Goal: Navigation & Orientation: Find specific page/section

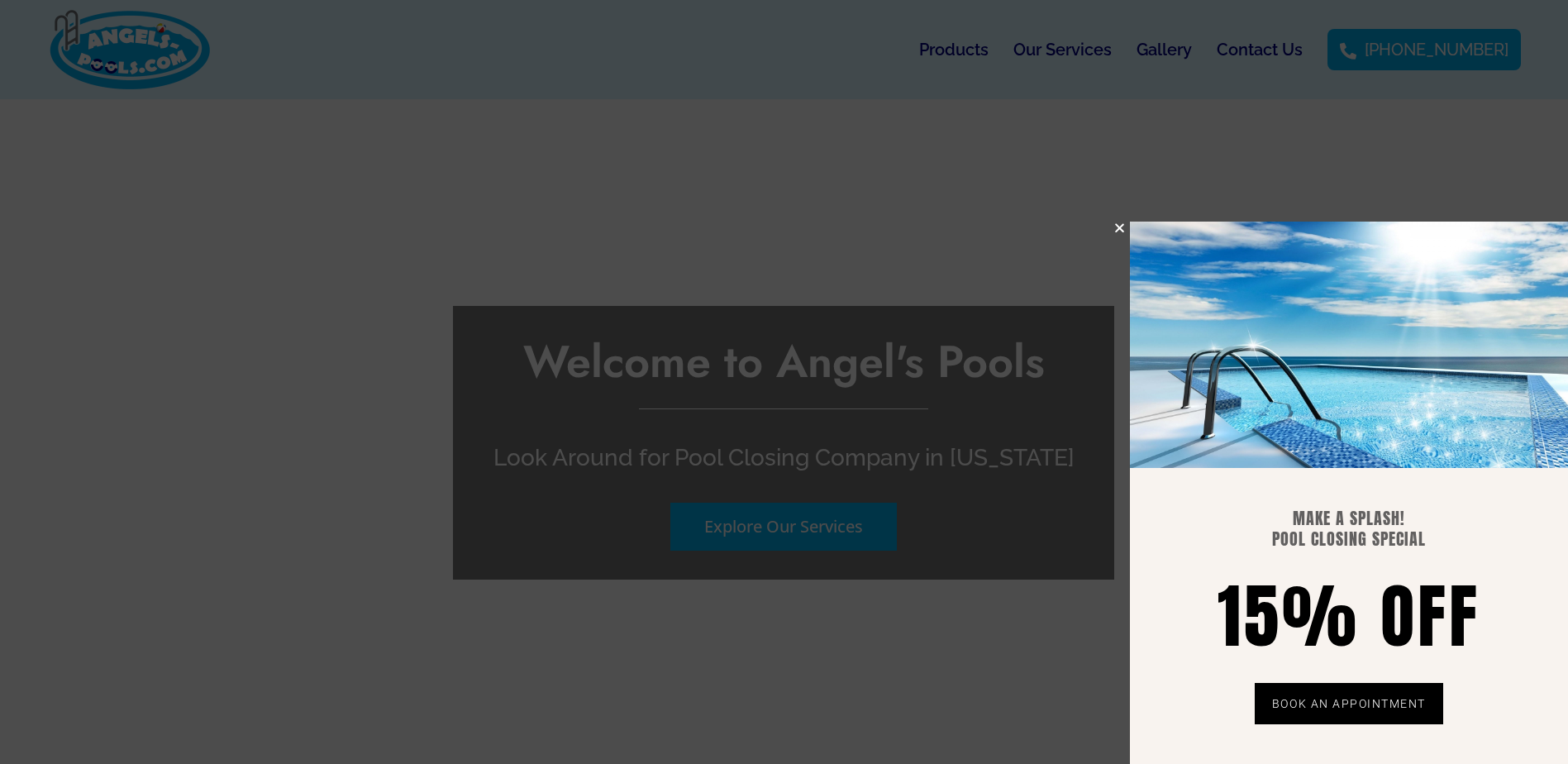
click at [1115, 222] on icon "Close" at bounding box center [1119, 227] width 12 height 12
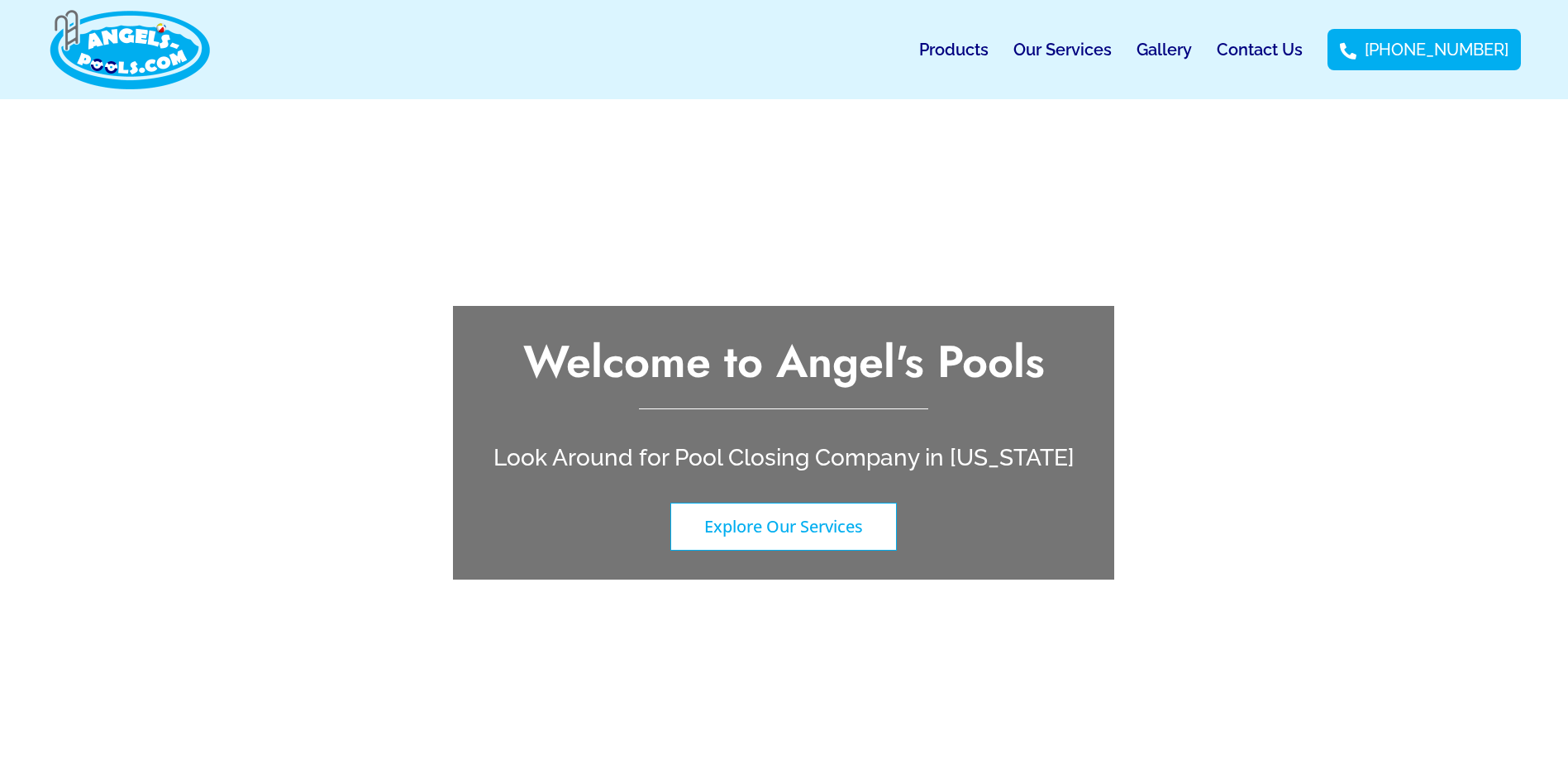
click at [806, 521] on span "Explore Our Services" at bounding box center [783, 527] width 159 height 17
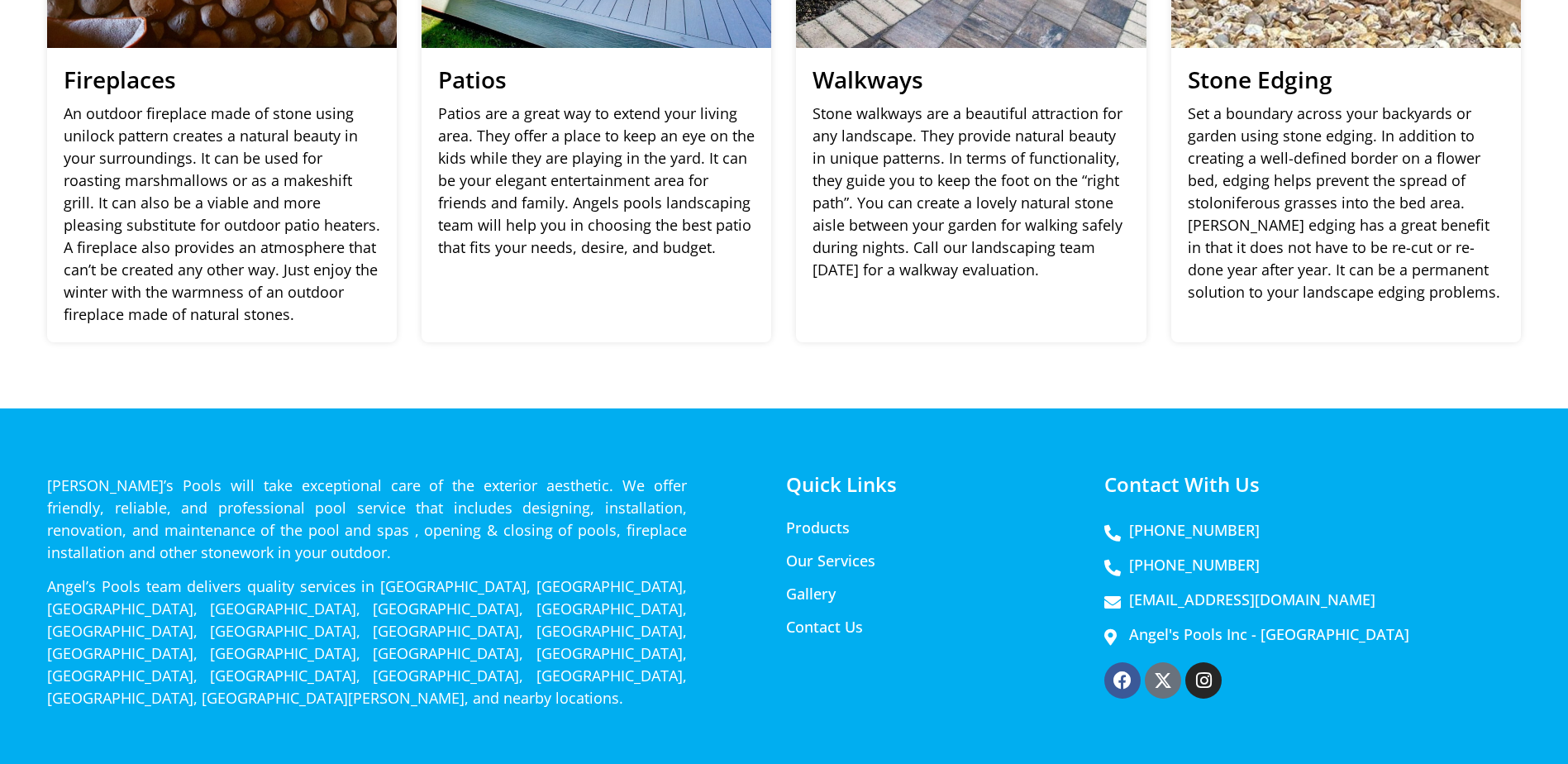
scroll to position [2116, 0]
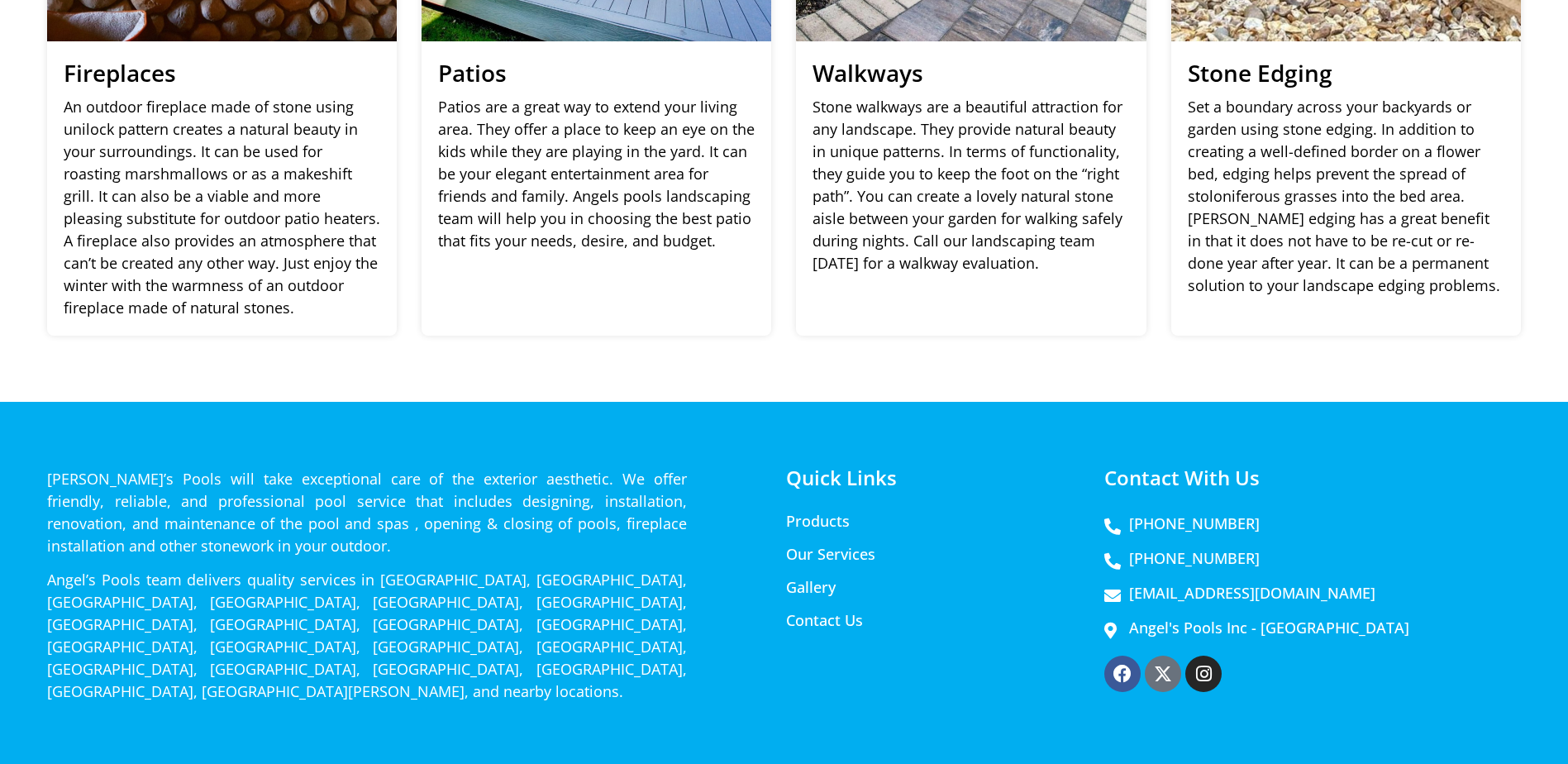
click at [827, 512] on link "Products" at bounding box center [925, 521] width 278 height 17
